Goal: Information Seeking & Learning: Learn about a topic

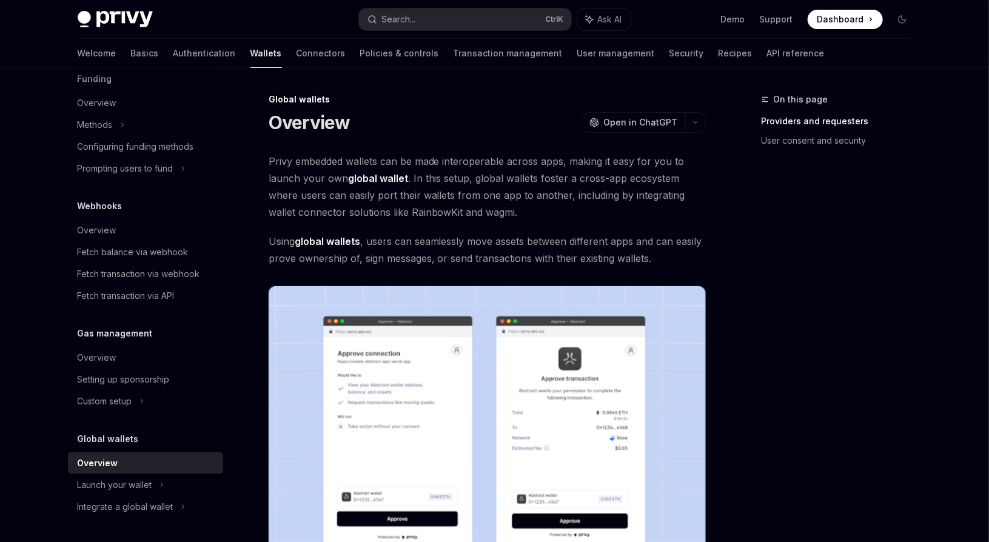
drag, startPoint x: 348, startPoint y: 425, endPoint x: 263, endPoint y: 119, distance: 317.1
copy div "Loremips DoloRS Amet co AdipISC ElitSE Doei te InciDID Utlab etdolore magnaal e…"
click at [371, 183] on strong "global wallet" at bounding box center [378, 178] width 60 height 12
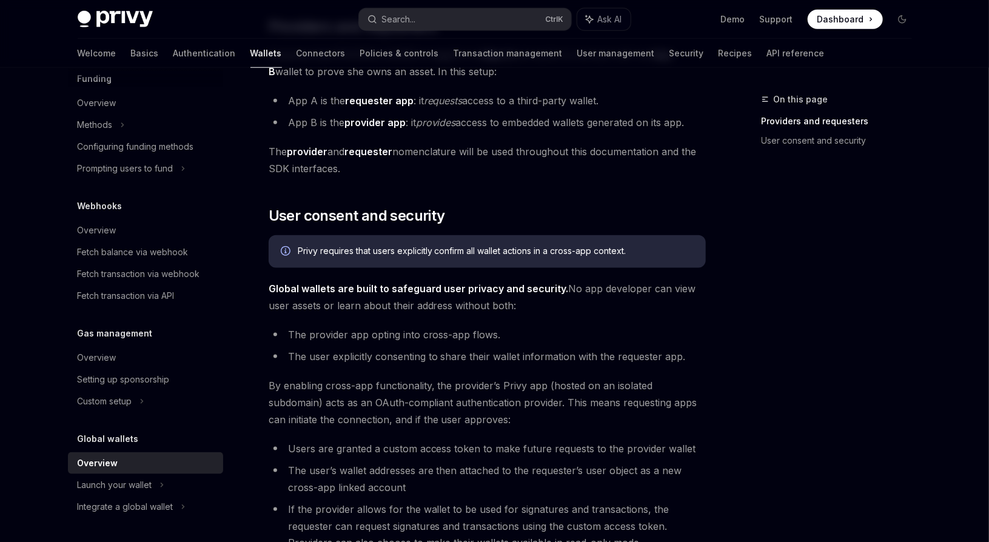
scroll to position [611, 0]
drag, startPoint x: 301, startPoint y: 332, endPoint x: 515, endPoint y: 332, distance: 214.1
click at [515, 332] on li "The provider app opting into cross-app flows." at bounding box center [487, 334] width 437 height 17
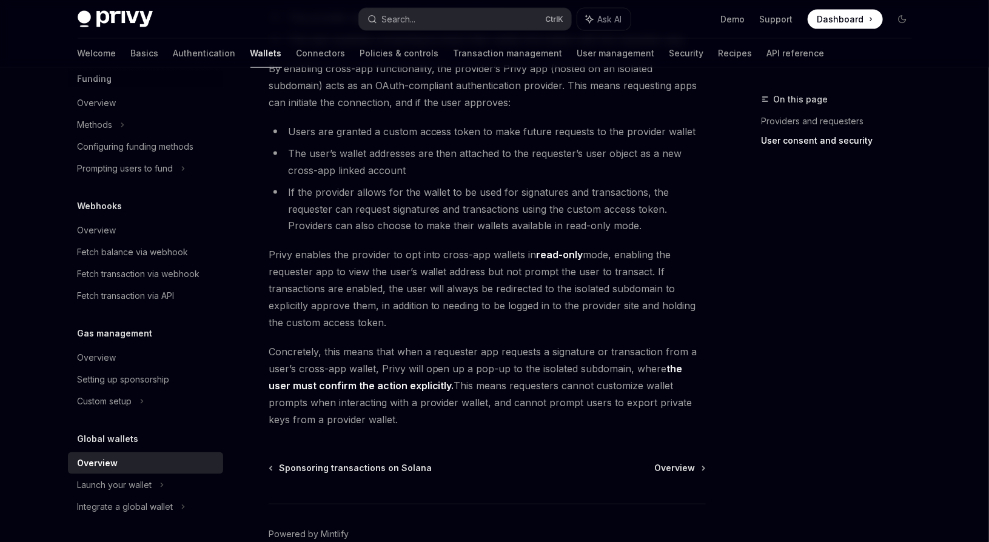
scroll to position [929, 0]
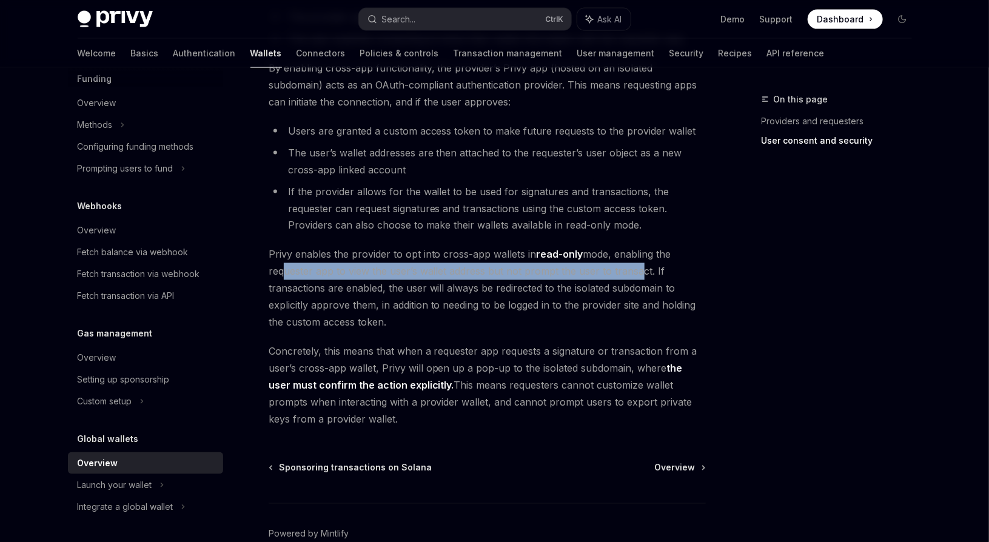
drag, startPoint x: 277, startPoint y: 274, endPoint x: 643, endPoint y: 271, distance: 365.7
click at [643, 271] on span "Privy enables the provider to opt into cross-app wallets in read-only mode, ena…" at bounding box center [487, 288] width 437 height 85
drag, startPoint x: 386, startPoint y: 288, endPoint x: 660, endPoint y: 328, distance: 277.0
click at [660, 328] on span "Privy enables the provider to opt into cross-app wallets in read-only mode, ena…" at bounding box center [487, 288] width 437 height 85
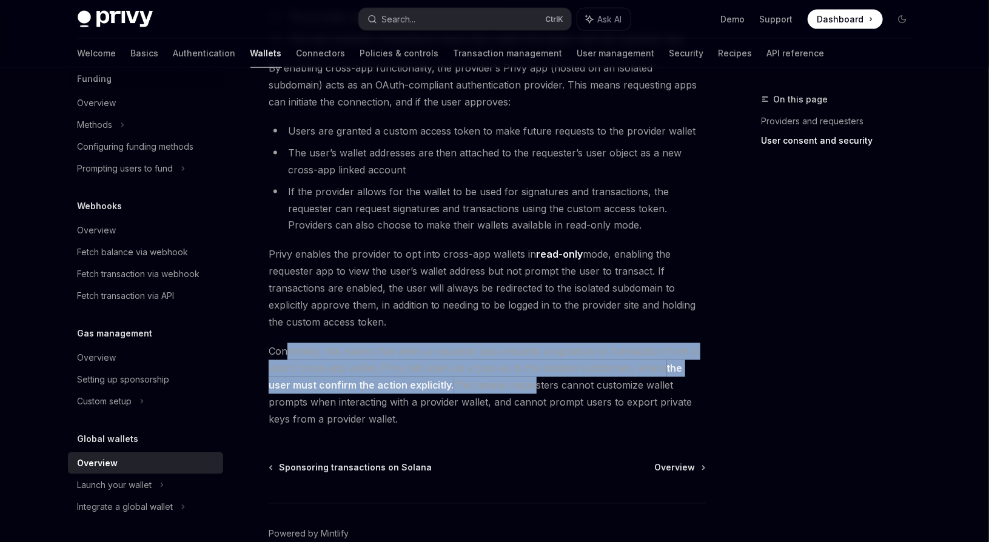
drag, startPoint x: 284, startPoint y: 350, endPoint x: 523, endPoint y: 385, distance: 240.8
click at [523, 385] on span "Concretely, this means that when a requester app requests a signature or transa…" at bounding box center [487, 385] width 437 height 85
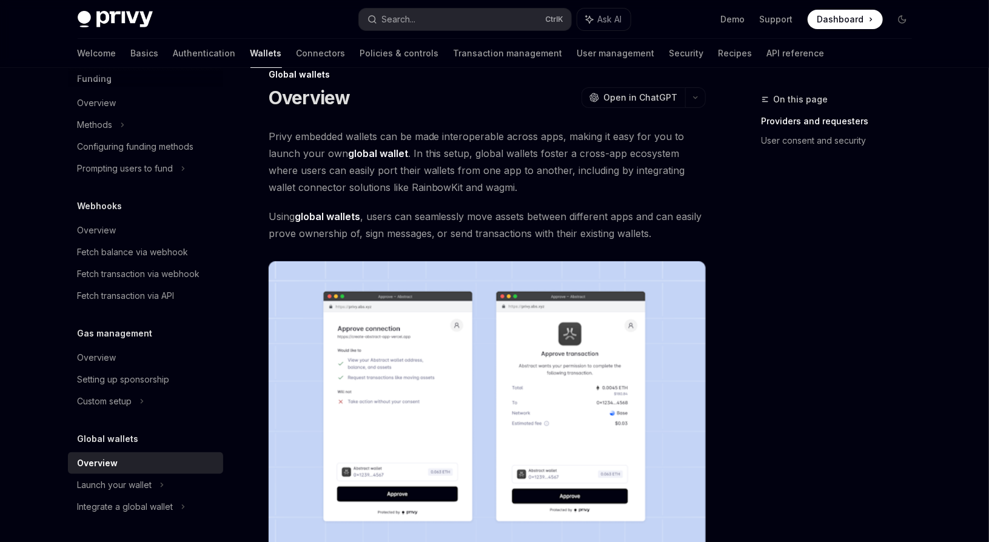
scroll to position [0, 0]
